Goal: Find specific page/section: Find specific page/section

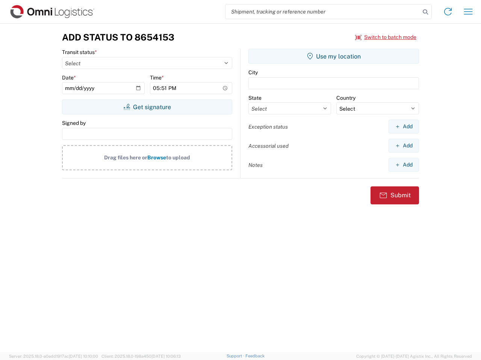
click at [323, 12] on input "search" at bounding box center [322, 12] width 194 height 14
click at [425, 12] on icon at bounding box center [425, 12] width 11 height 11
click at [448, 12] on icon at bounding box center [448, 12] width 12 height 12
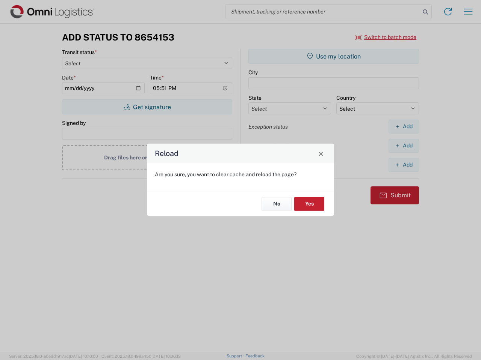
click at [468, 12] on div "Reload Are you sure, you want to clear cache and reload the page? No Yes" at bounding box center [240, 180] width 481 height 360
click at [386, 37] on div "Reload Are you sure, you want to clear cache and reload the page? No Yes" at bounding box center [240, 180] width 481 height 360
click at [147, 107] on div "Reload Are you sure, you want to clear cache and reload the page? No Yes" at bounding box center [240, 180] width 481 height 360
click at [333, 56] on div "Reload Are you sure, you want to clear cache and reload the page? No Yes" at bounding box center [240, 180] width 481 height 360
click at [403, 127] on div "Reload Are you sure, you want to clear cache and reload the page? No Yes" at bounding box center [240, 180] width 481 height 360
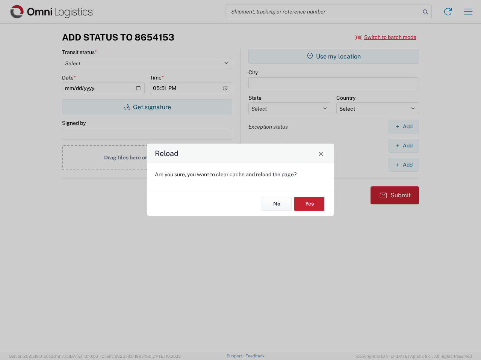
click at [403, 146] on div "Reload Are you sure, you want to clear cache and reload the page? No Yes" at bounding box center [240, 180] width 481 height 360
click at [403, 165] on div "Reload Are you sure, you want to clear cache and reload the page? No Yes" at bounding box center [240, 180] width 481 height 360
